Goal: Share content: Share content

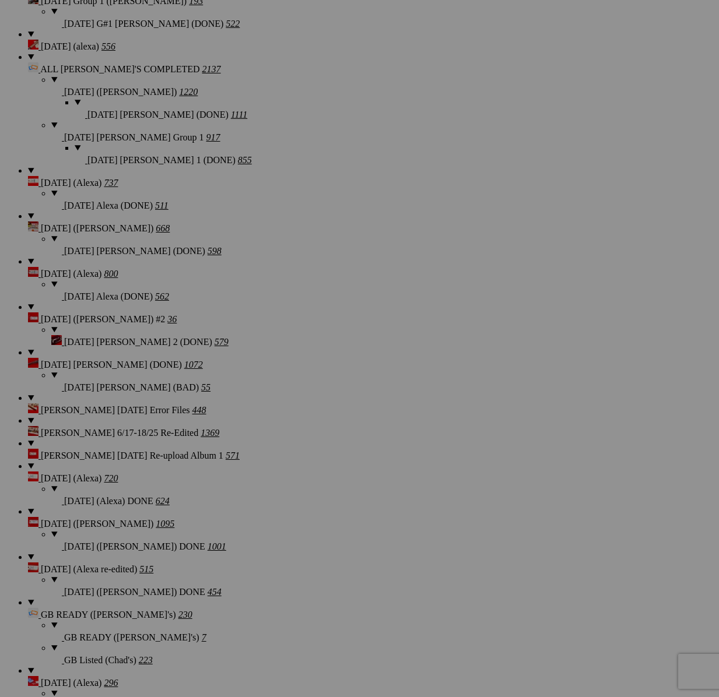
scroll to position [1224, 0]
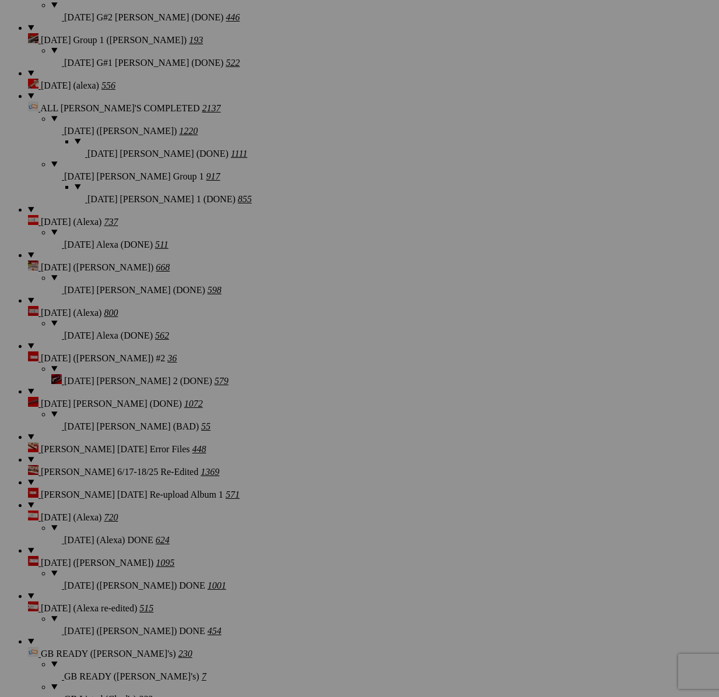
drag, startPoint x: 518, startPoint y: 102, endPoint x: 516, endPoint y: 111, distance: 9.1
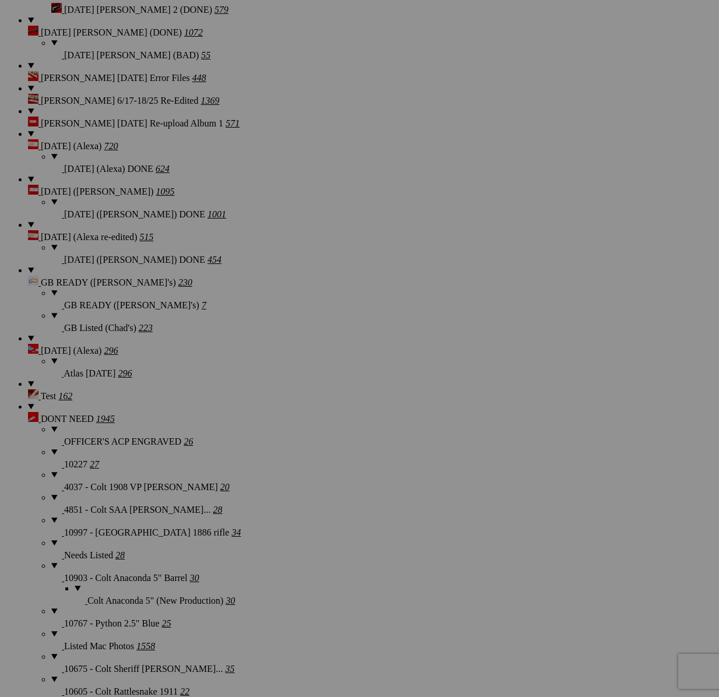
scroll to position [2368, 0]
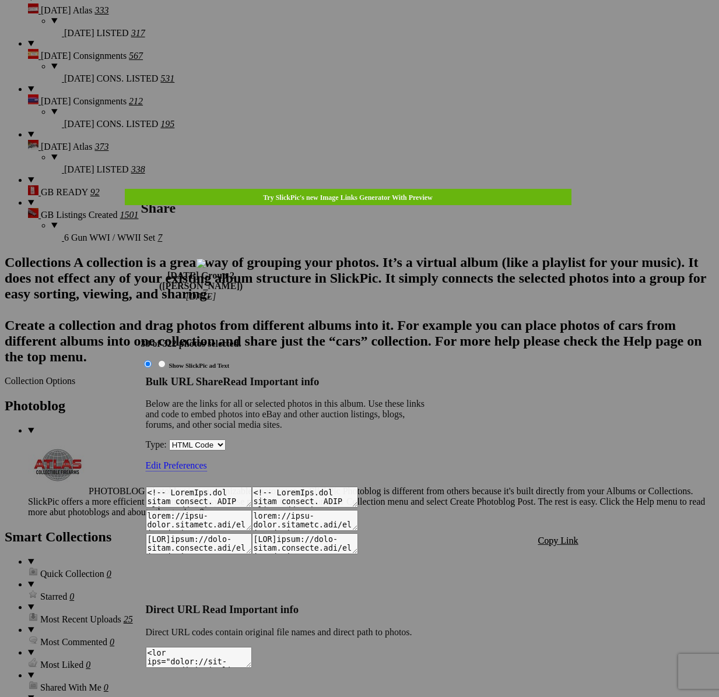
type textarea "<!-- [DOMAIN_NAME] image hosting. HTML Bulk Share code Starts Here --> <div sty…"
click at [562, 536] on span "Copy Link" at bounding box center [558, 541] width 40 height 10
click at [373, 27] on div at bounding box center [359, 348] width 719 height 697
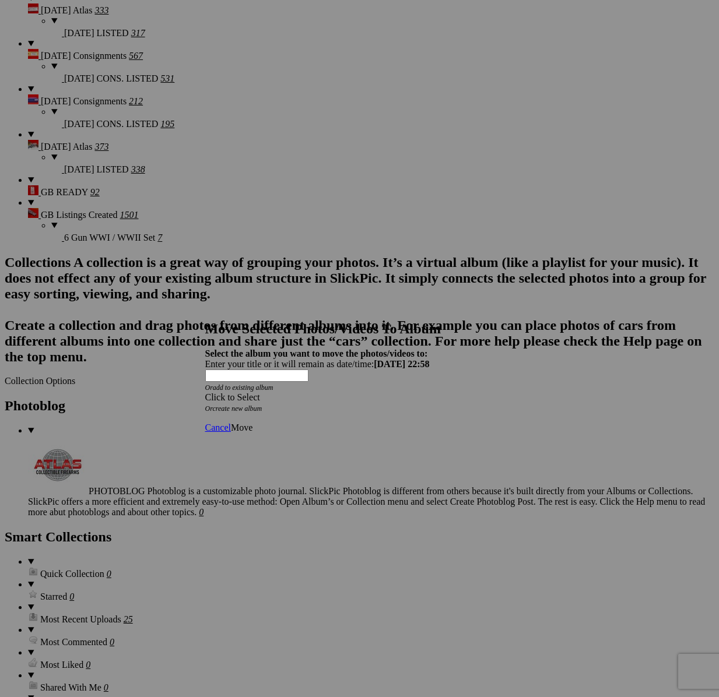
drag, startPoint x: 437, startPoint y: 360, endPoint x: 413, endPoint y: 392, distance: 39.5
click at [205, 392] on span at bounding box center [205, 397] width 0 height 10
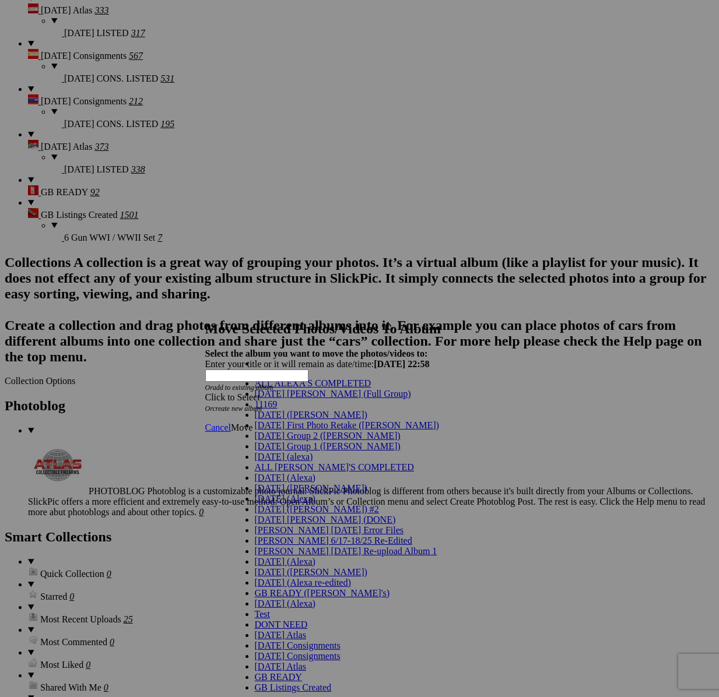
click at [321, 441] on link "[DATE] Group 2 ([PERSON_NAME])" at bounding box center [328, 436] width 146 height 10
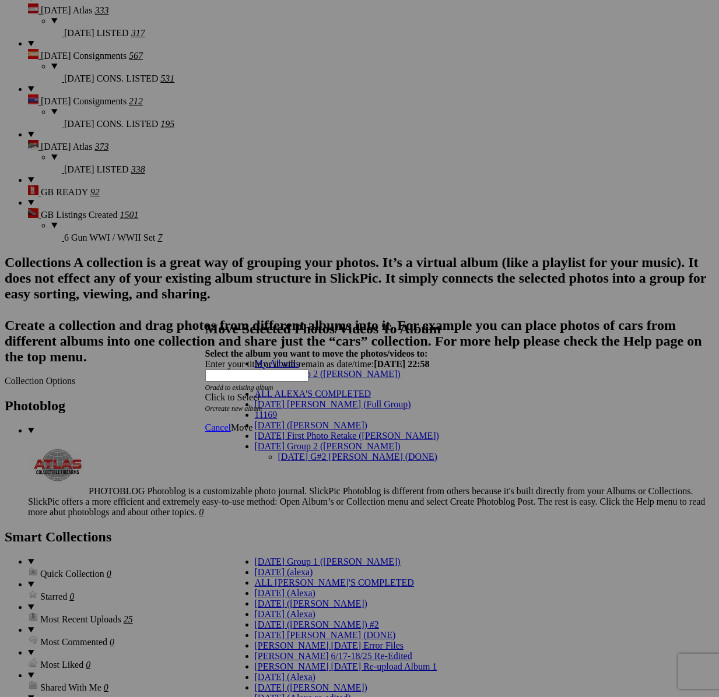
click at [318, 452] on link "[DATE] G#2 [PERSON_NAME] (DONE)" at bounding box center [357, 457] width 159 height 10
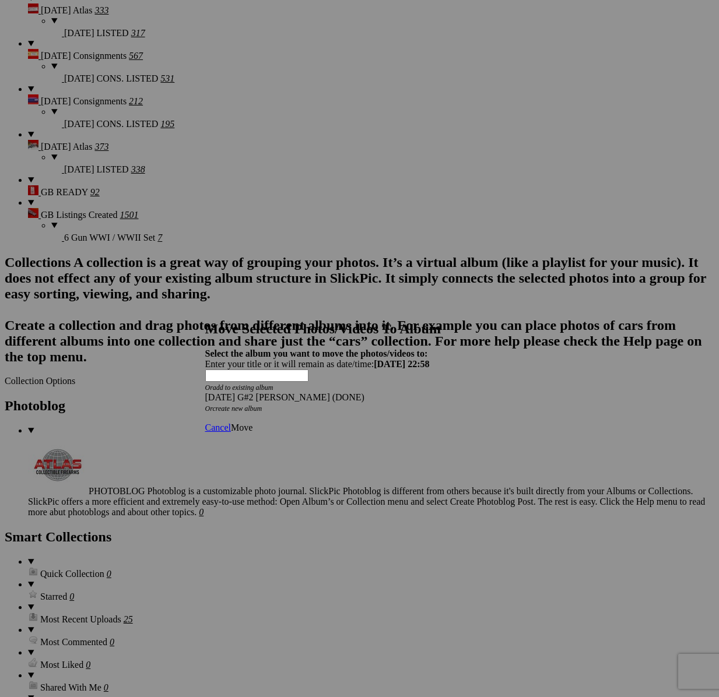
click at [253, 423] on link "Move" at bounding box center [242, 428] width 22 height 10
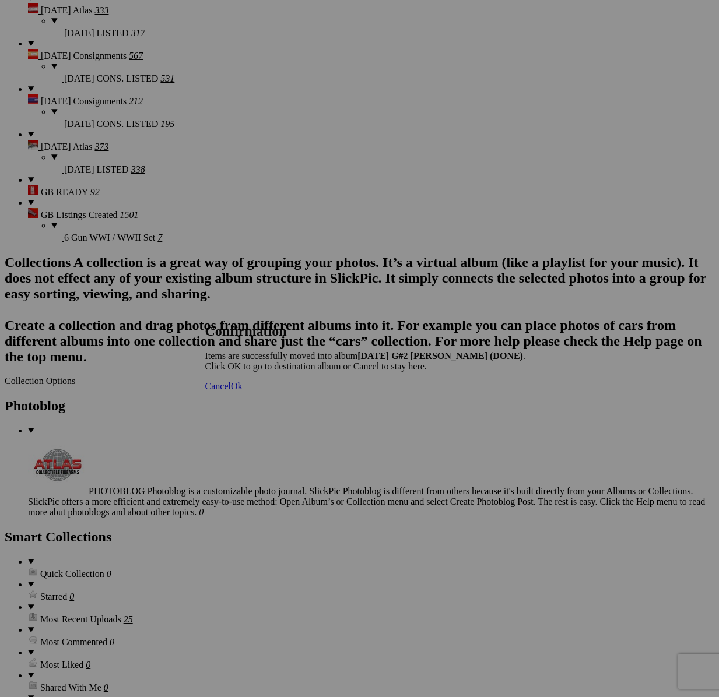
click at [231, 391] on span "Cancel" at bounding box center [218, 386] width 26 height 10
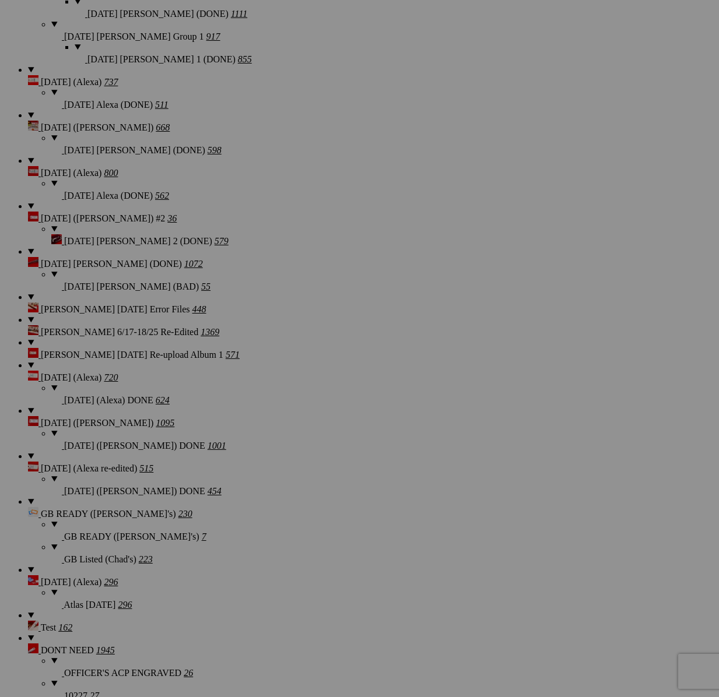
scroll to position [1297, 0]
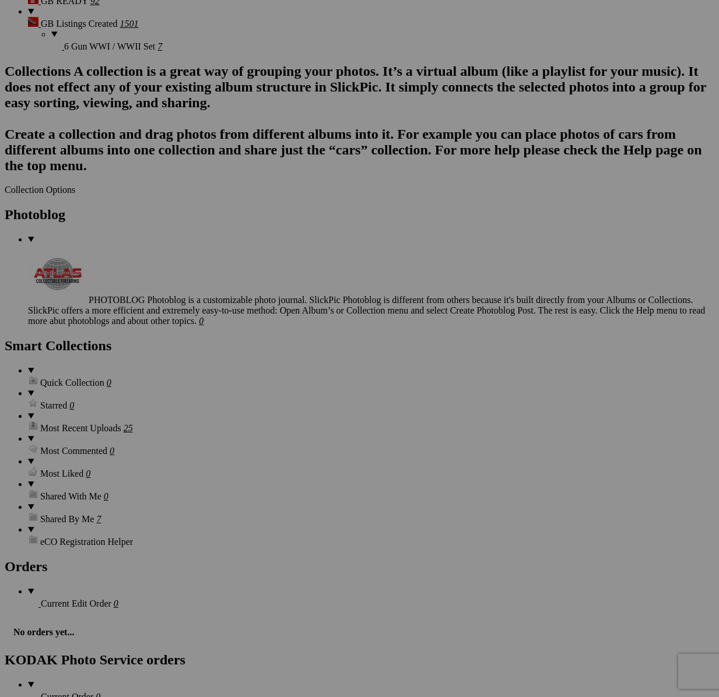
scroll to position [2562, 0]
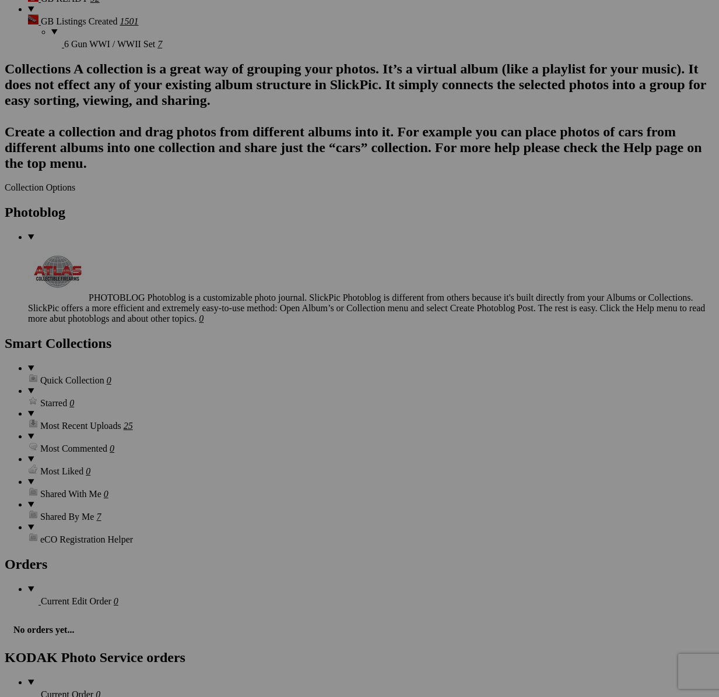
drag, startPoint x: 187, startPoint y: 250, endPoint x: 290, endPoint y: 117, distance: 167.9
type textarea "<!-- [DOMAIN_NAME] image hosting. HTML Bulk Share code Starts Here --> <div sty…"
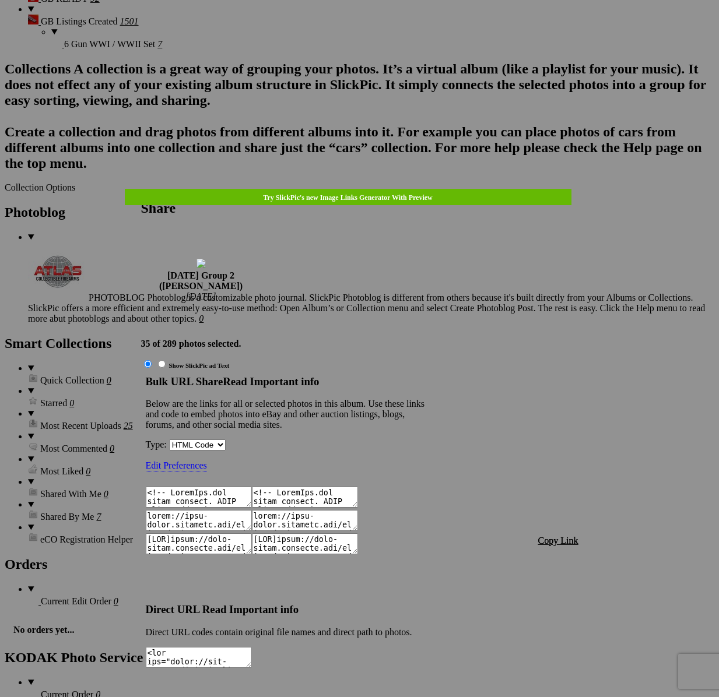
click at [426, 376] on div "Bulk URL Share Read Important info Below are the links for all or selected phot…" at bounding box center [286, 485] width 280 height 218
click at [569, 536] on span "Copy Link" at bounding box center [558, 541] width 40 height 10
click at [363, 26] on div at bounding box center [359, 348] width 719 height 697
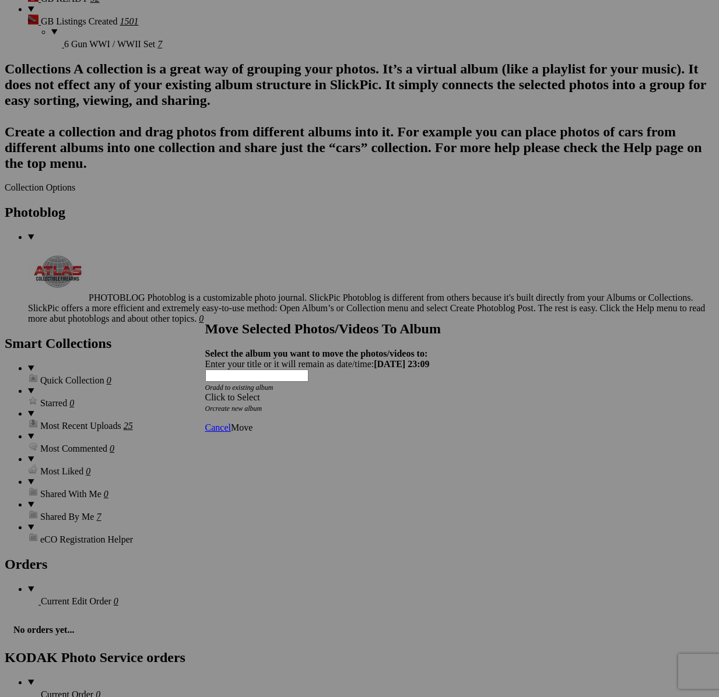
click at [205, 392] on span at bounding box center [205, 397] width 0 height 10
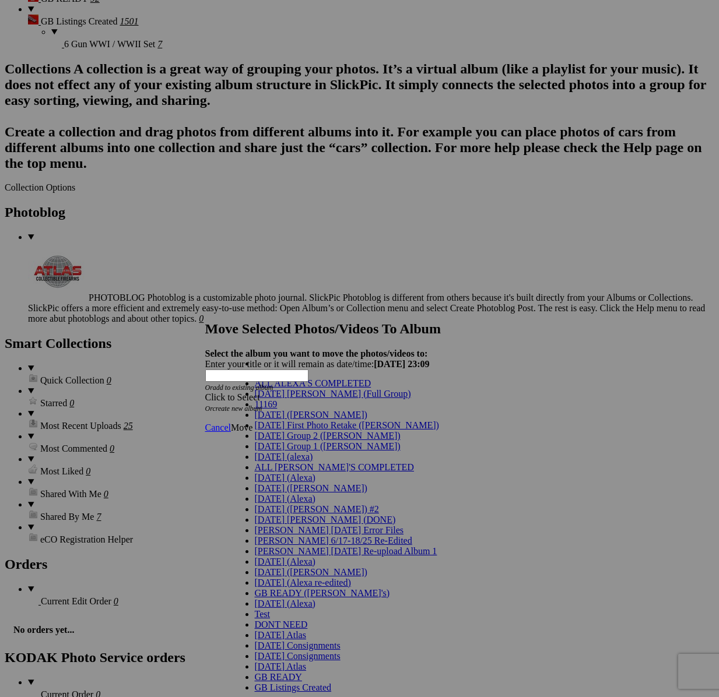
click at [278, 441] on span "[DATE] Group 2 ([PERSON_NAME])" at bounding box center [328, 436] width 146 height 10
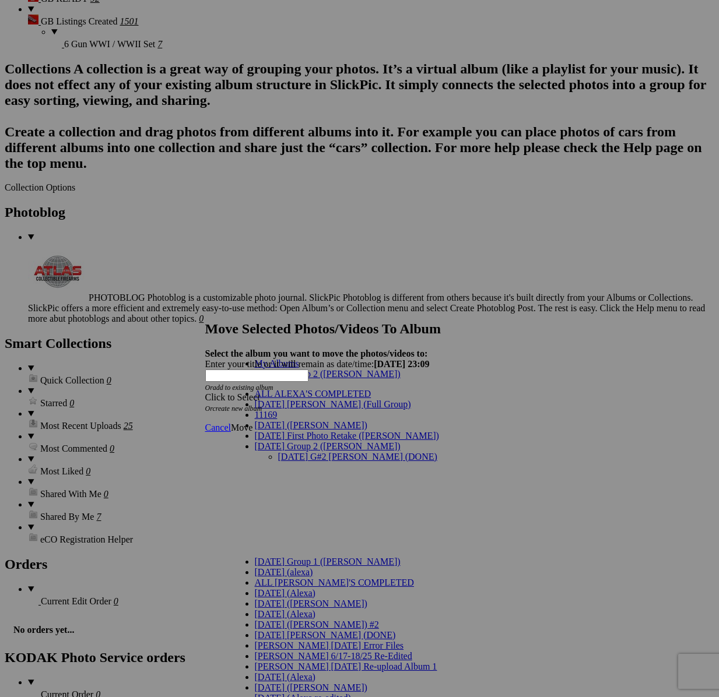
click at [286, 452] on link "[DATE] G#2 [PERSON_NAME] (DONE)" at bounding box center [357, 457] width 159 height 10
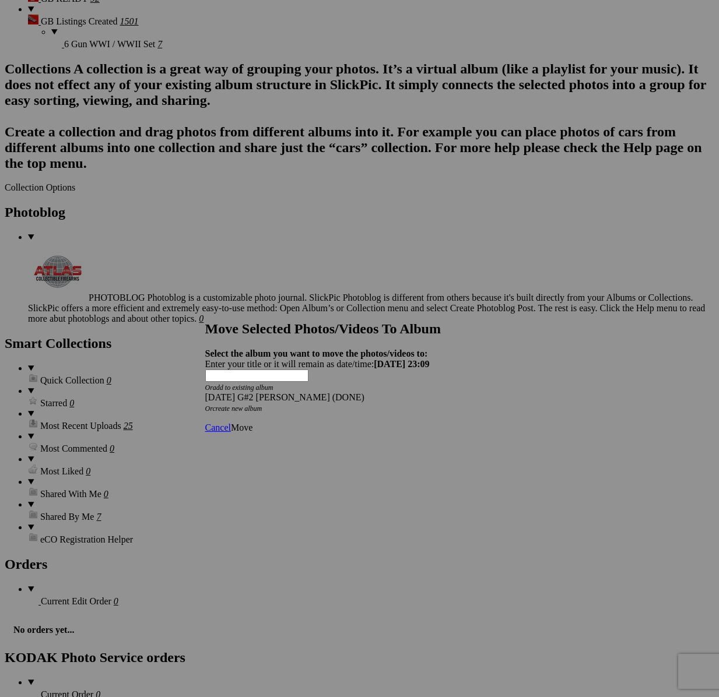
drag, startPoint x: 500, startPoint y: 399, endPoint x: 494, endPoint y: 399, distance: 6.4
click at [253, 423] on span "Move" at bounding box center [242, 428] width 22 height 10
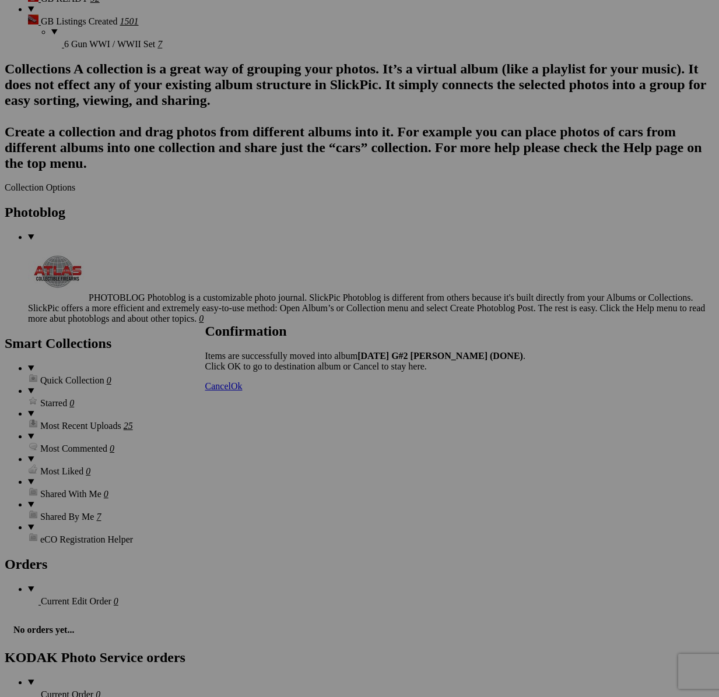
click at [231, 391] on span "Cancel" at bounding box center [218, 386] width 26 height 10
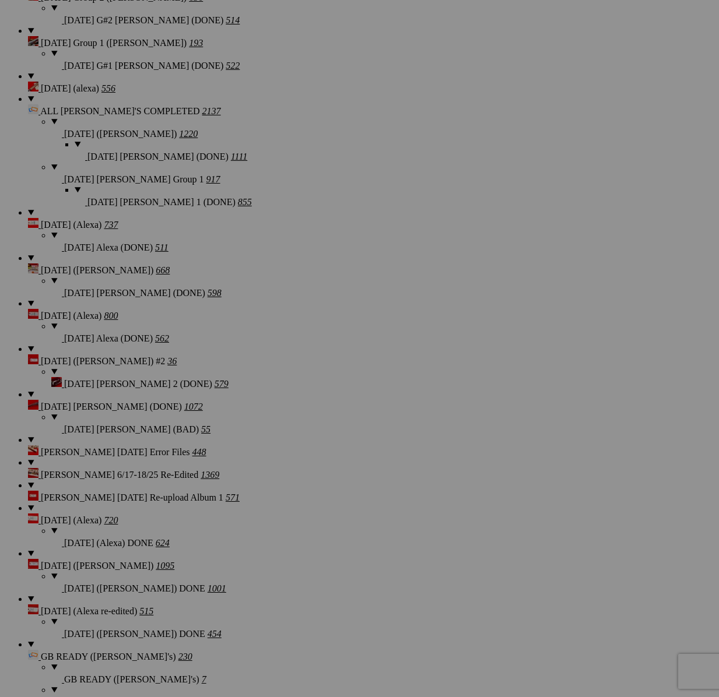
scroll to position [1174, 0]
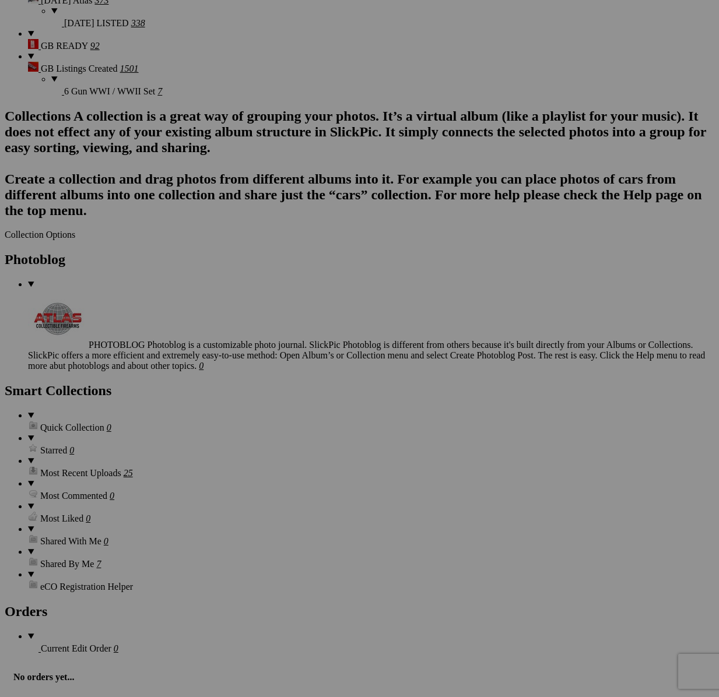
drag, startPoint x: 365, startPoint y: 31, endPoint x: 369, endPoint y: 37, distance: 7.3
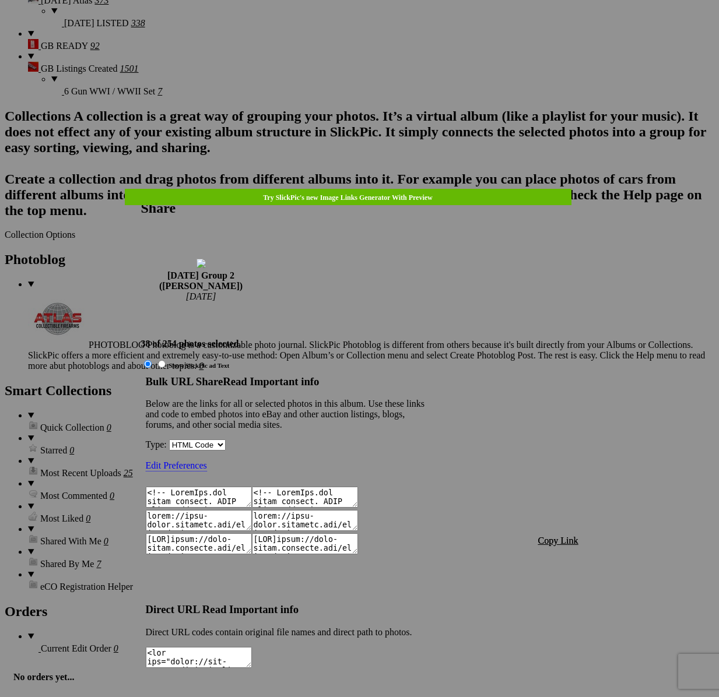
click at [559, 536] on span "Copy Link" at bounding box center [558, 541] width 40 height 10
click at [362, 18] on div at bounding box center [359, 348] width 719 height 697
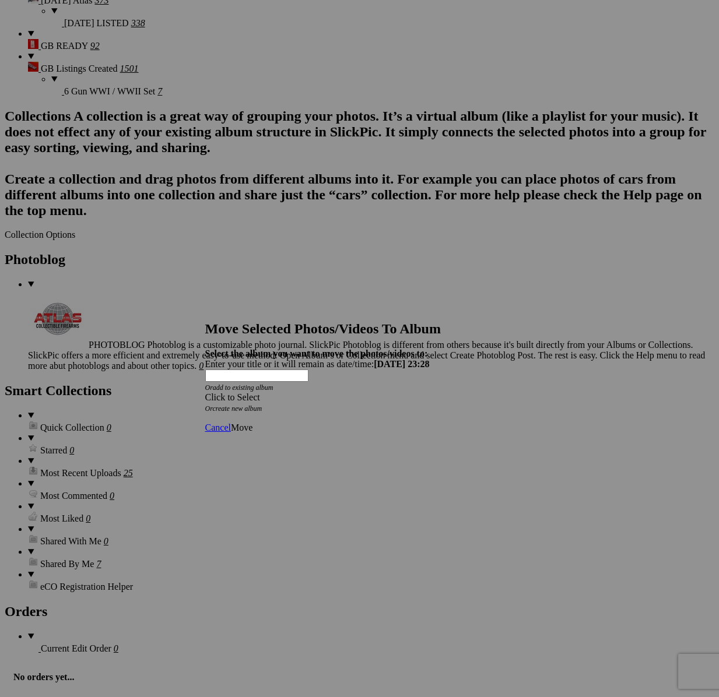
click at [231, 423] on span "Cancel" at bounding box center [218, 428] width 26 height 10
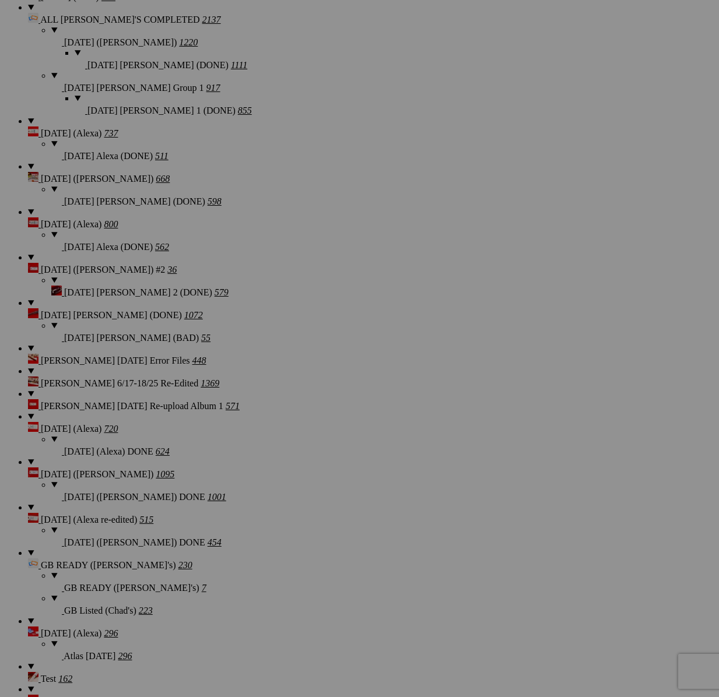
scroll to position [1274, 0]
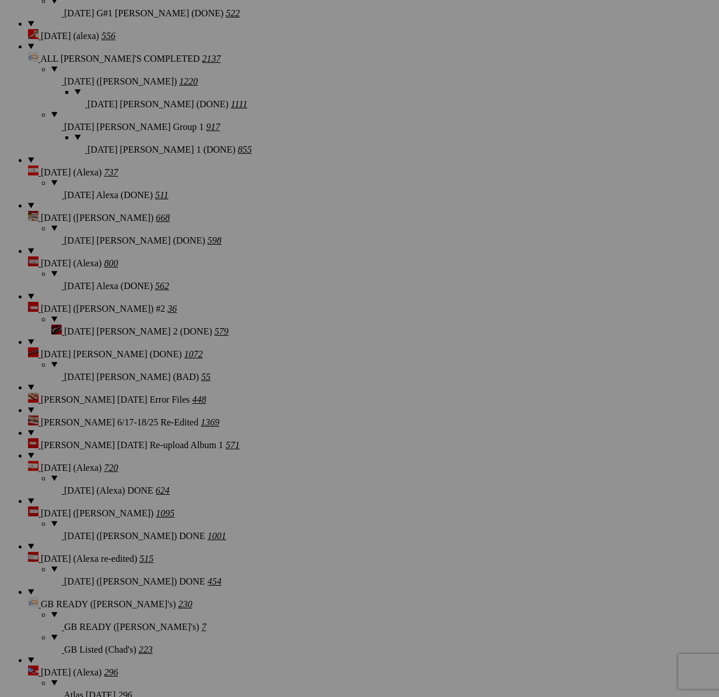
drag, startPoint x: 298, startPoint y: 222, endPoint x: 302, endPoint y: 233, distance: 11.8
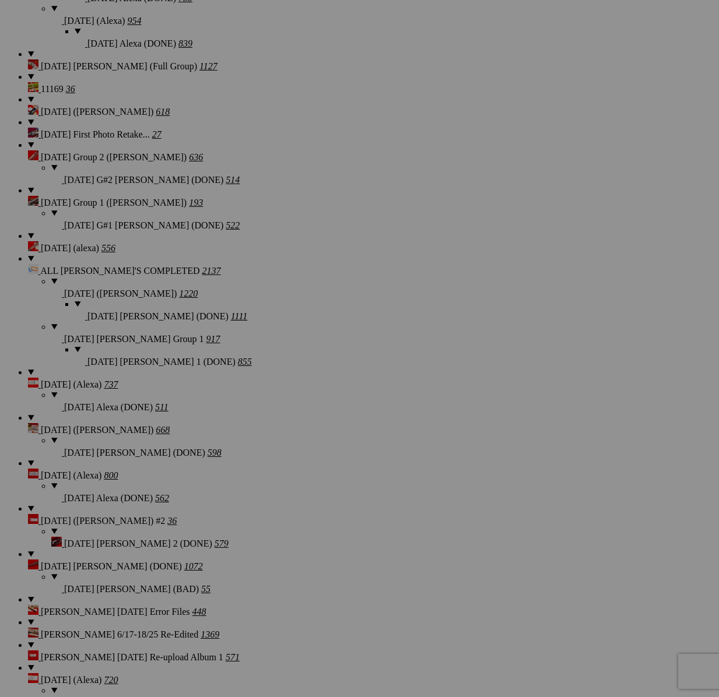
scroll to position [1084, 0]
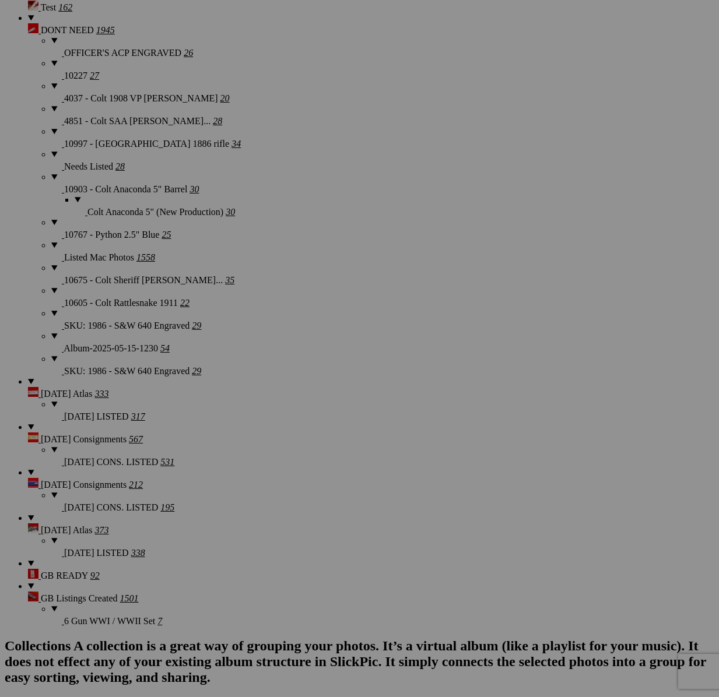
scroll to position [2327, 0]
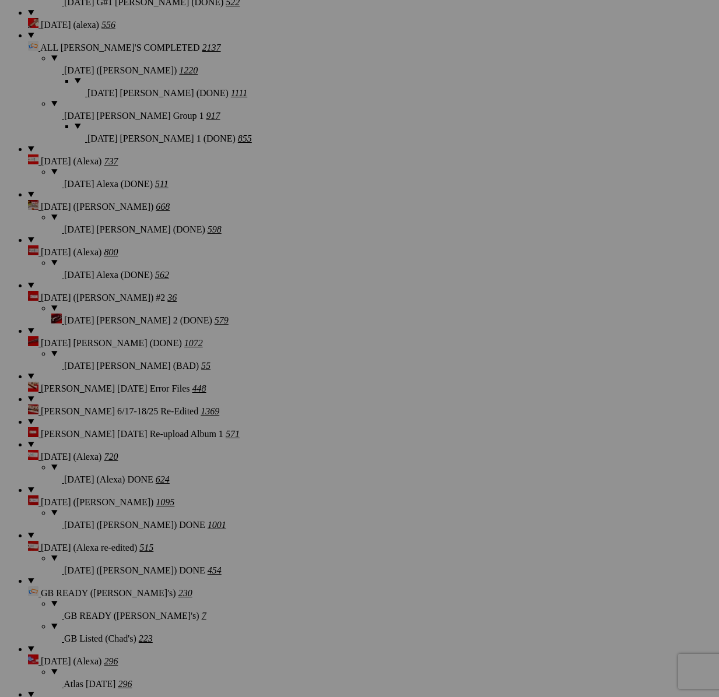
scroll to position [1284, 0]
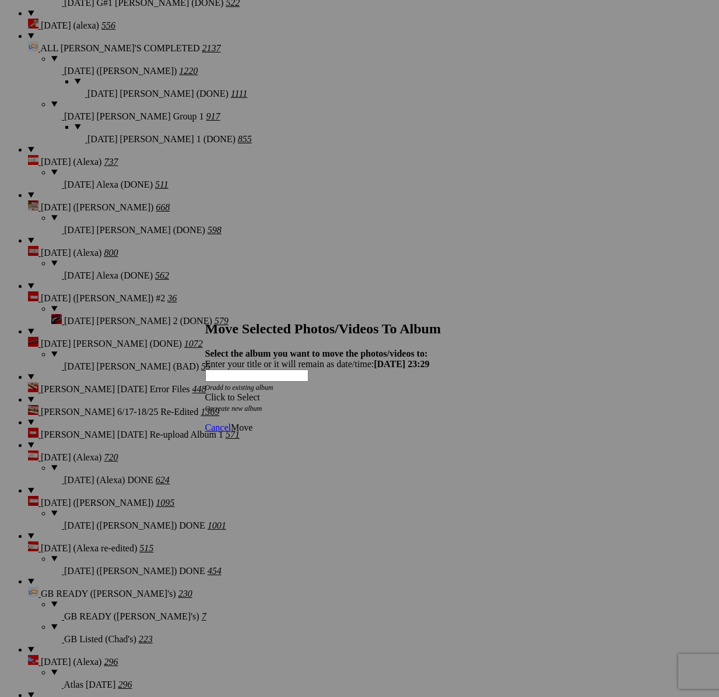
click at [356, 392] on div "Click to Select" at bounding box center [359, 397] width 309 height 10
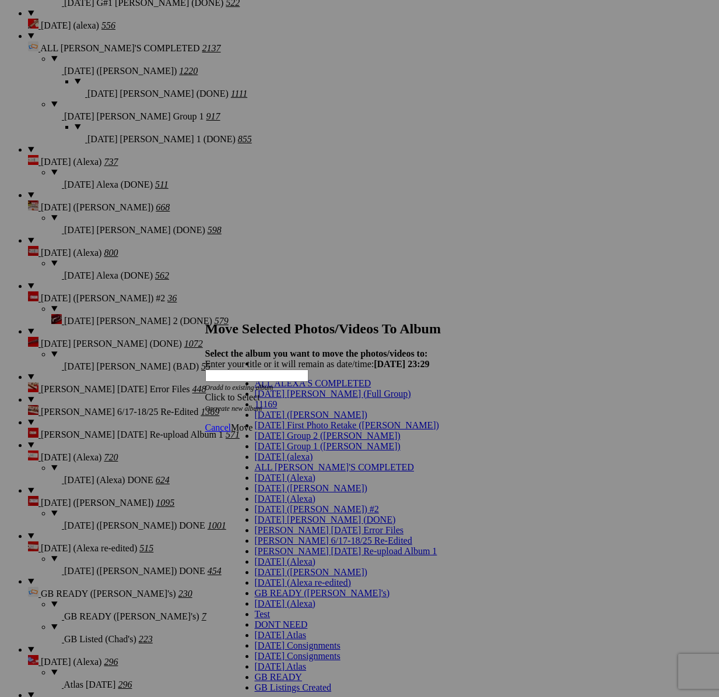
click at [312, 441] on link "[DATE] Group 2 ([PERSON_NAME])" at bounding box center [328, 436] width 146 height 10
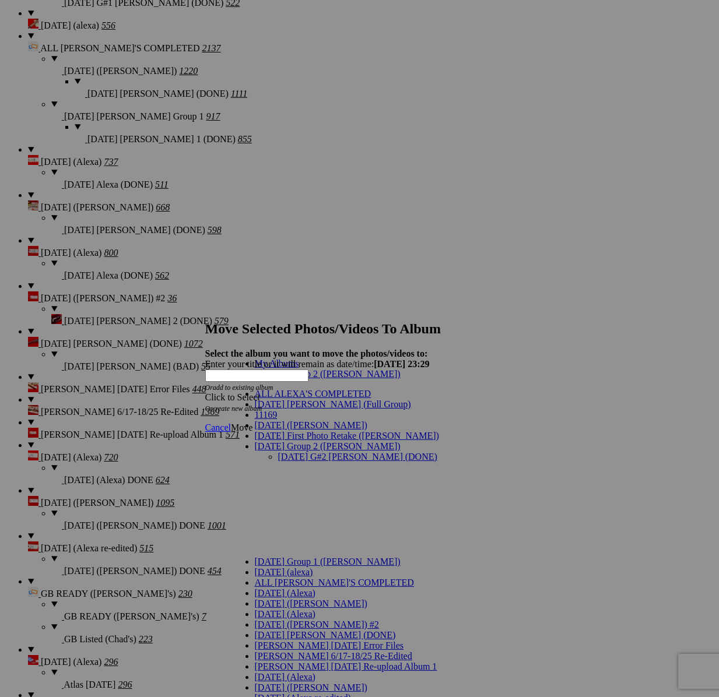
click at [317, 452] on link "[DATE] G#2 [PERSON_NAME] (DONE)" at bounding box center [357, 457] width 159 height 10
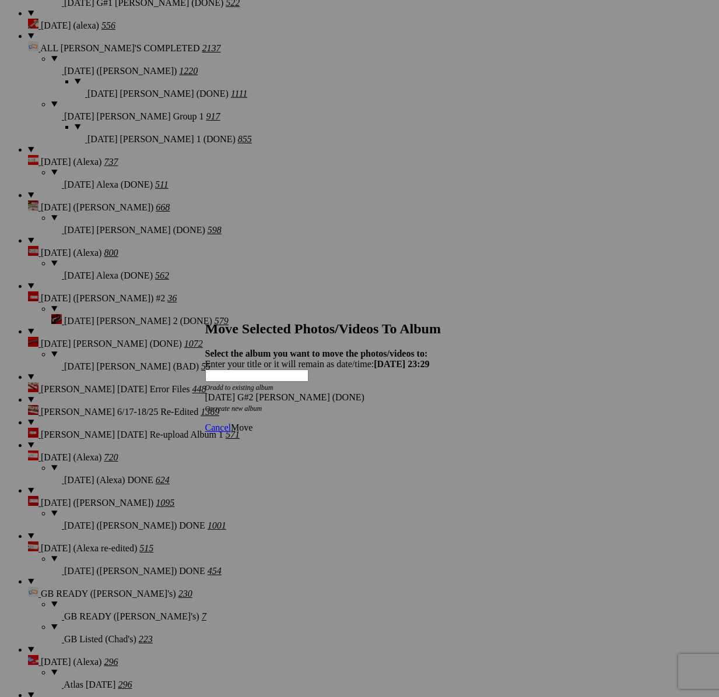
drag, startPoint x: 496, startPoint y: 402, endPoint x: 476, endPoint y: 402, distance: 19.2
click at [253, 423] on span "Move" at bounding box center [242, 428] width 22 height 10
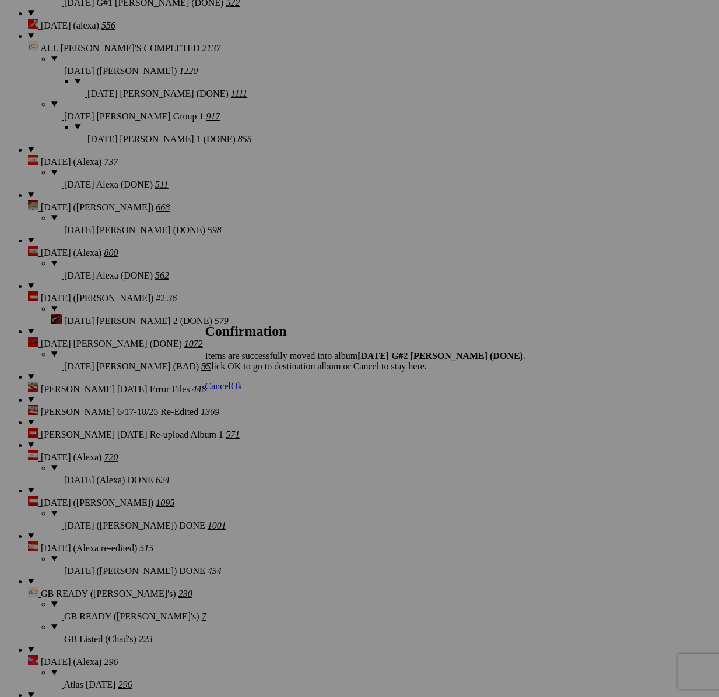
click at [231, 391] on span "Cancel" at bounding box center [218, 386] width 26 height 10
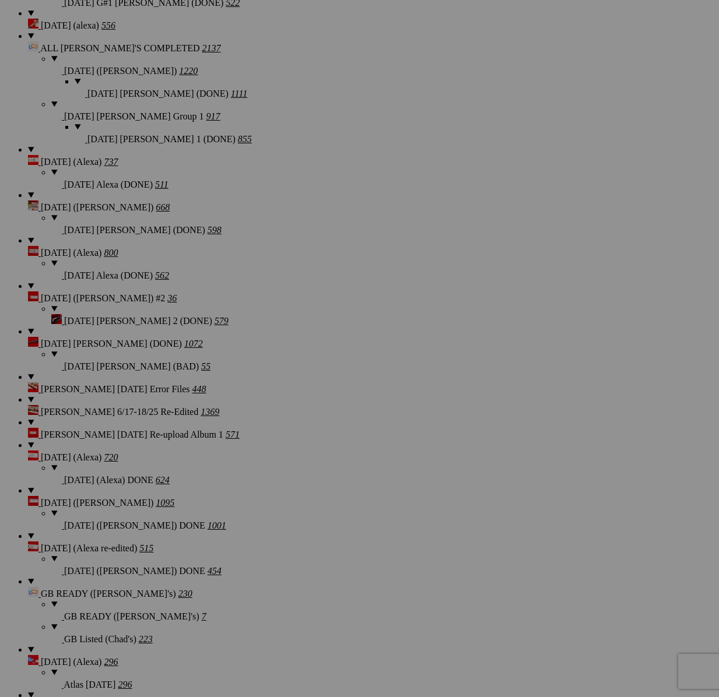
drag, startPoint x: 299, startPoint y: 490, endPoint x: 310, endPoint y: 489, distance: 10.6
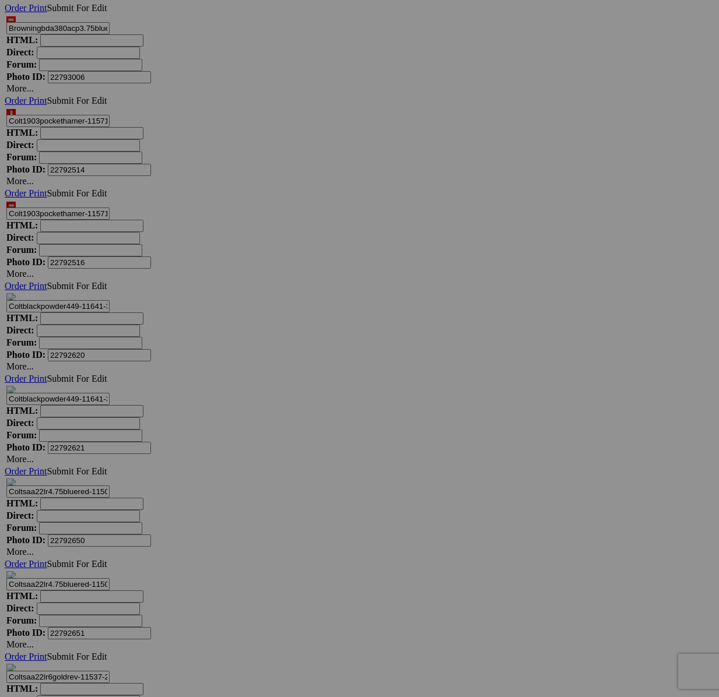
scroll to position [3775, 0]
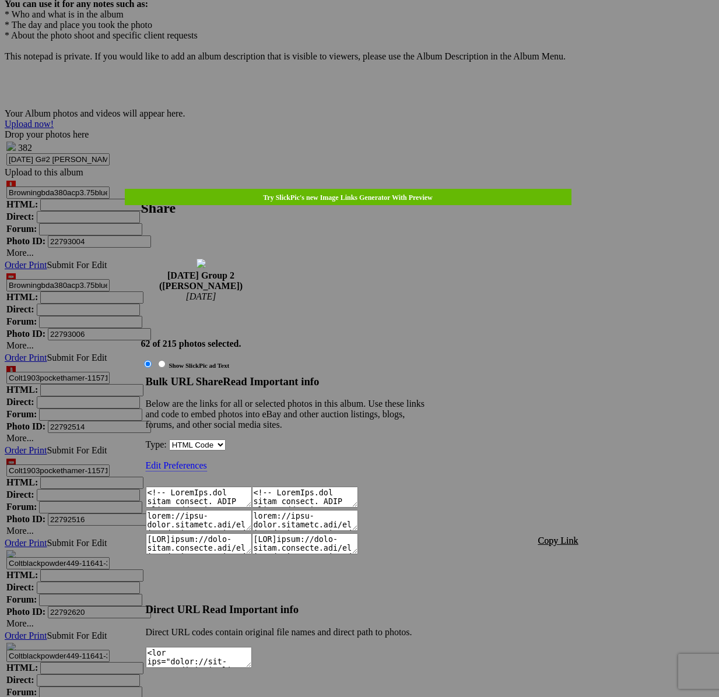
click at [557, 536] on span "Copy Link" at bounding box center [558, 541] width 40 height 10
click at [382, 29] on div at bounding box center [359, 348] width 719 height 697
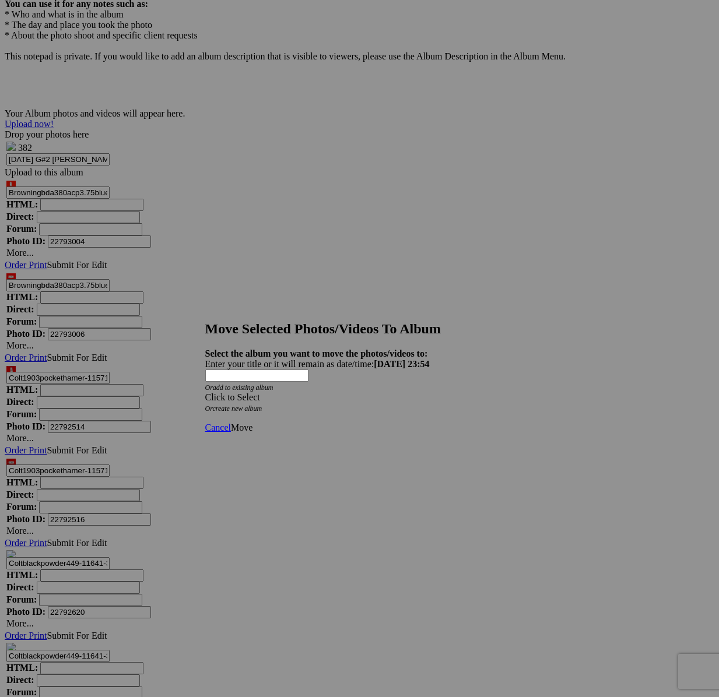
click at [426, 392] on div "Click to Select" at bounding box center [359, 397] width 309 height 10
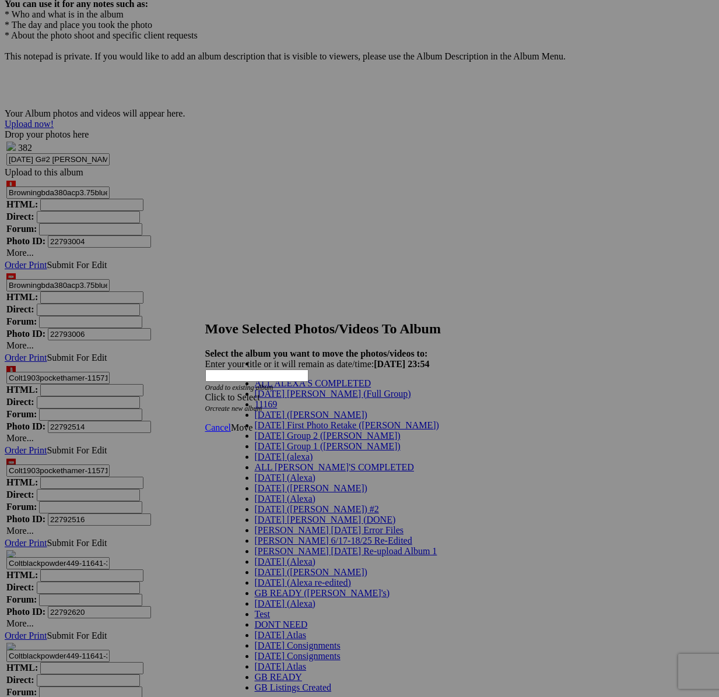
drag, startPoint x: 304, startPoint y: 471, endPoint x: 307, endPoint y: 429, distance: 41.5
click at [304, 441] on span "[DATE] Group 2 ([PERSON_NAME])" at bounding box center [328, 436] width 146 height 10
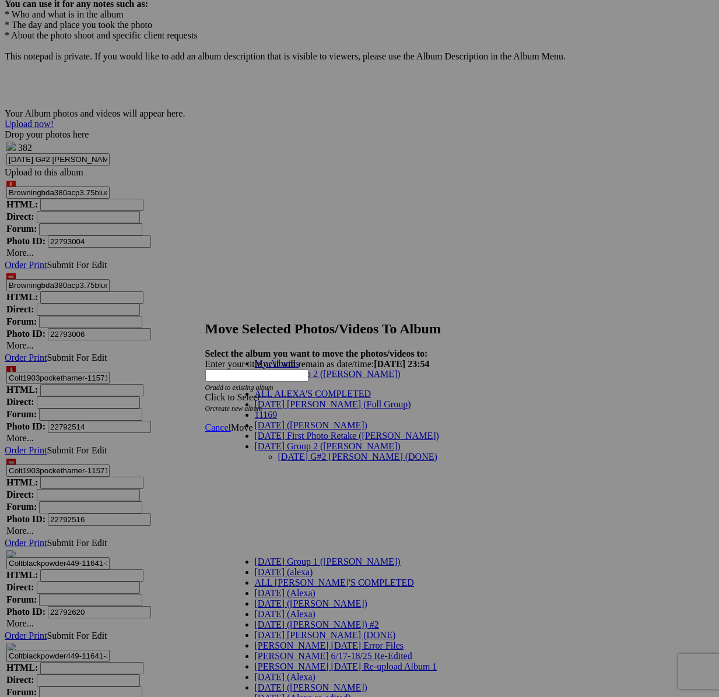
click at [308, 452] on link "[DATE] G#2 [PERSON_NAME] (DONE)" at bounding box center [357, 457] width 159 height 10
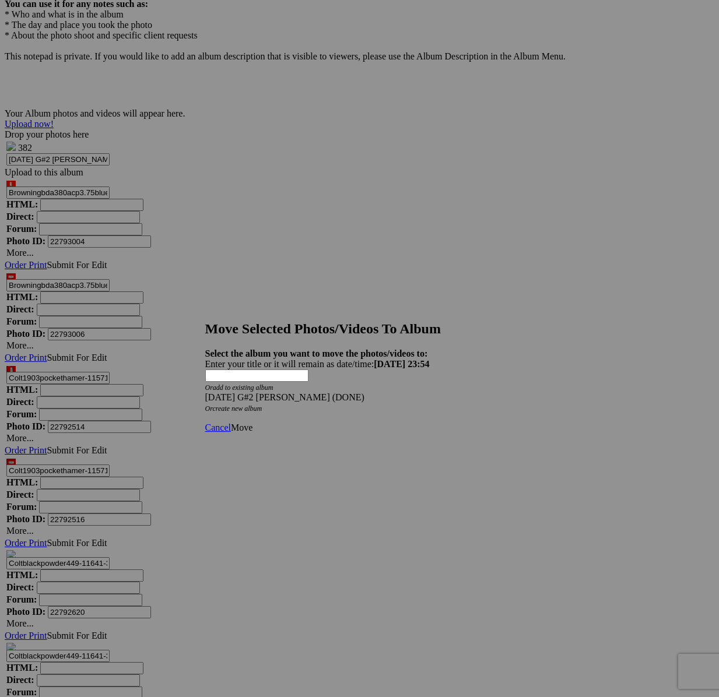
drag, startPoint x: 495, startPoint y: 405, endPoint x: 487, endPoint y: 405, distance: 8.2
click at [253, 423] on span "Move" at bounding box center [242, 428] width 22 height 10
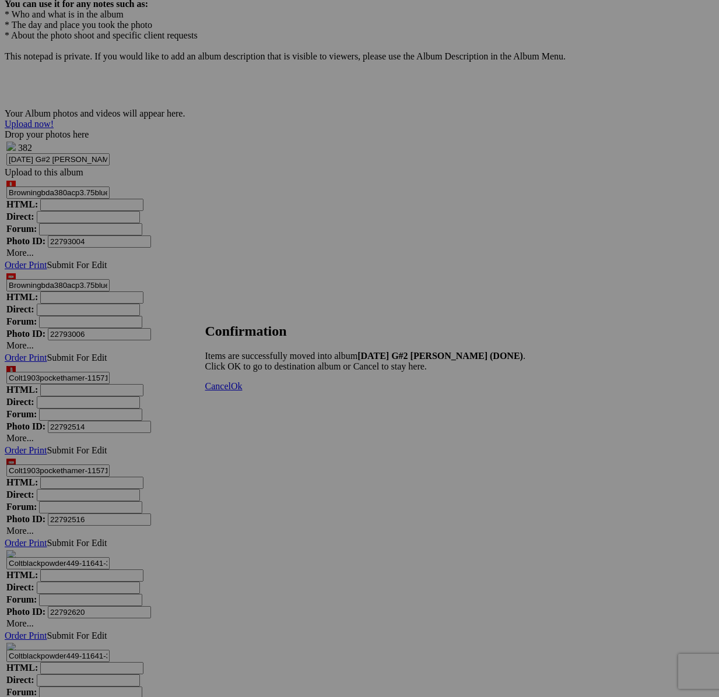
click at [231, 391] on span "Cancel" at bounding box center [218, 386] width 26 height 10
